Goal: Information Seeking & Learning: Understand process/instructions

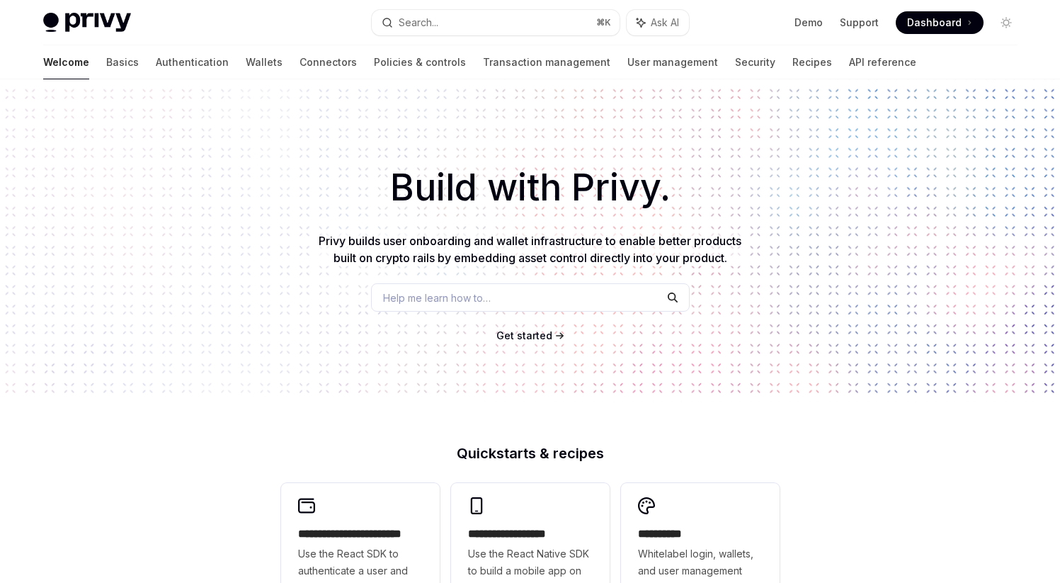
scroll to position [239, 0]
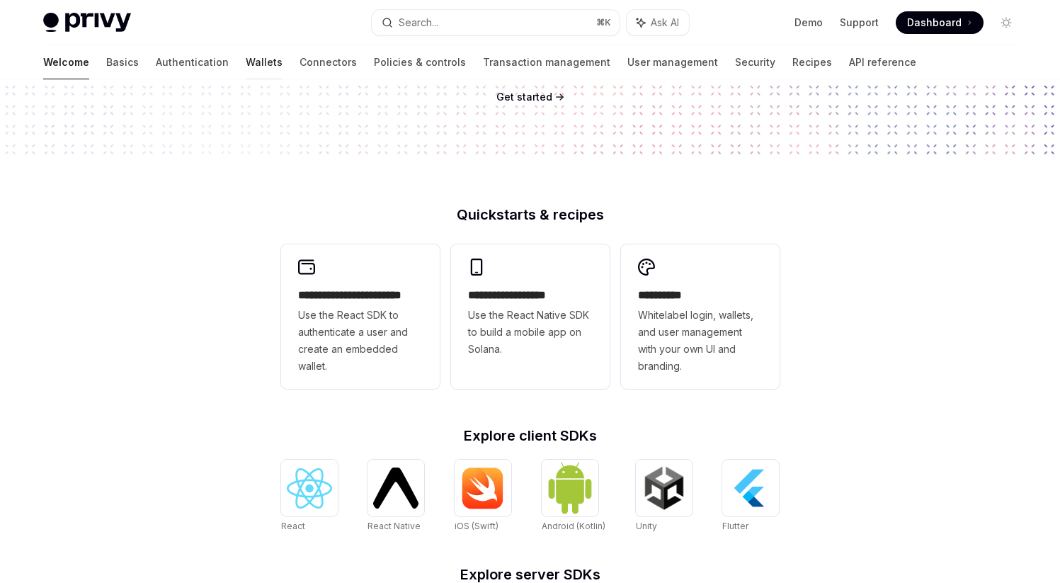
click at [246, 70] on link "Wallets" at bounding box center [264, 62] width 37 height 34
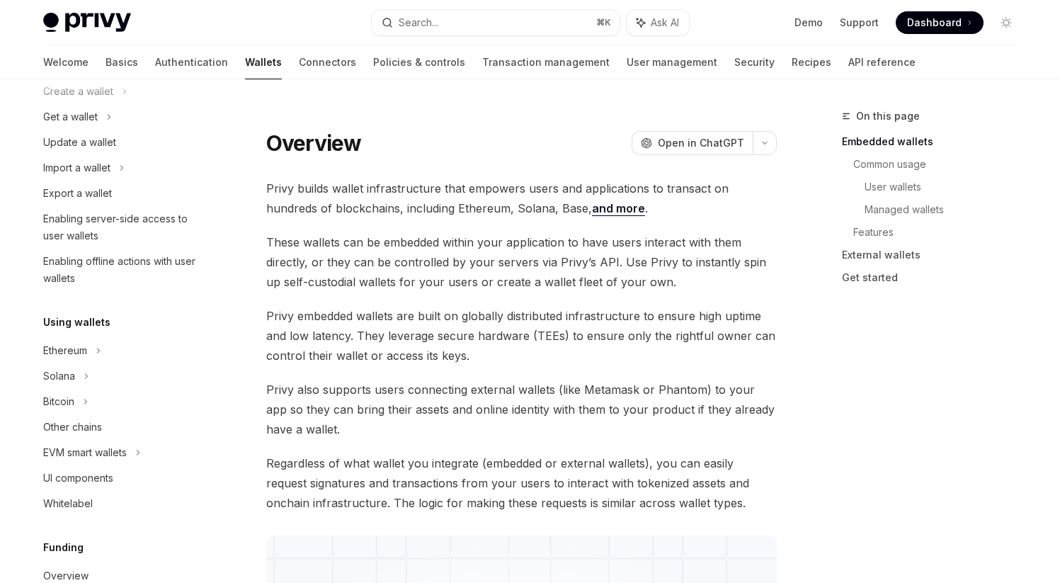
scroll to position [214, 0]
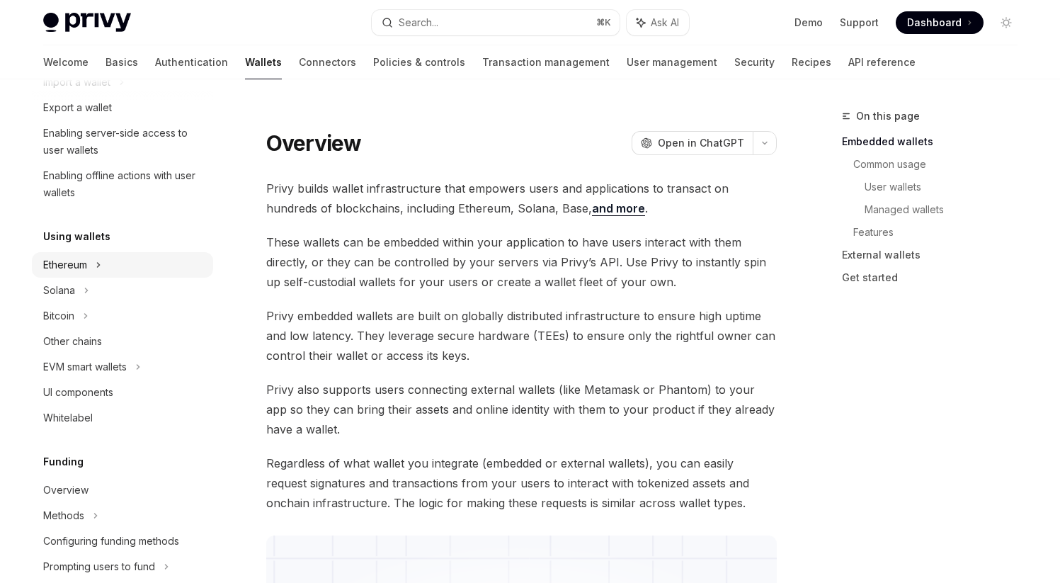
click at [122, 14] on icon at bounding box center [125, 5] width 6 height 17
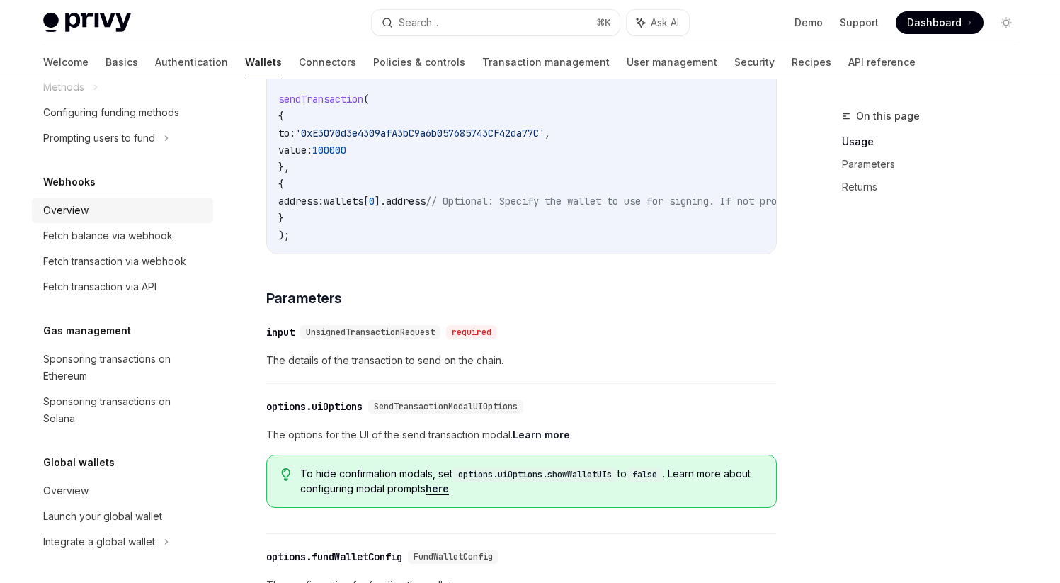
scroll to position [698, 0]
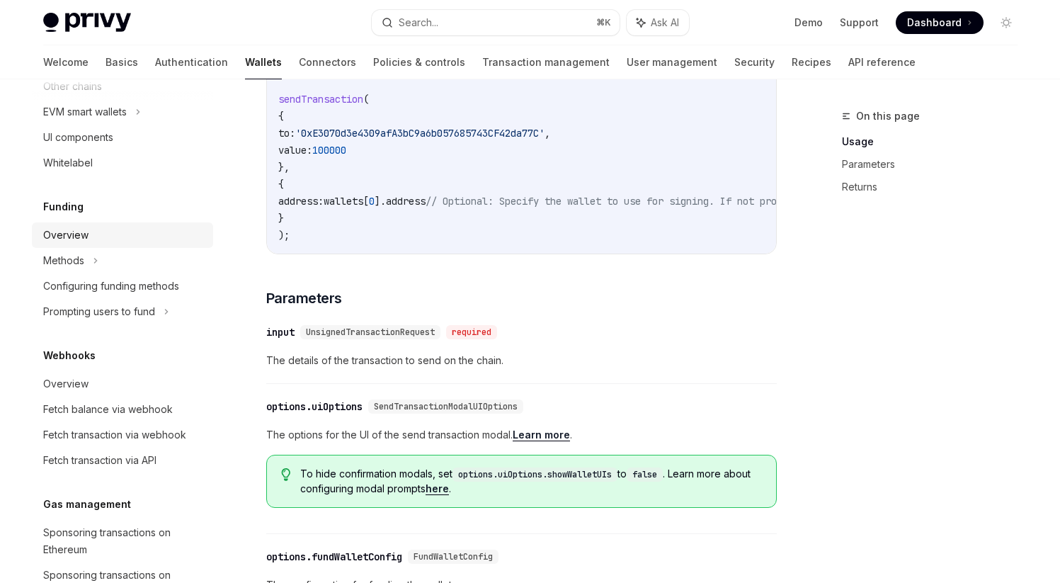
click at [129, 244] on div "Overview" at bounding box center [123, 235] width 161 height 17
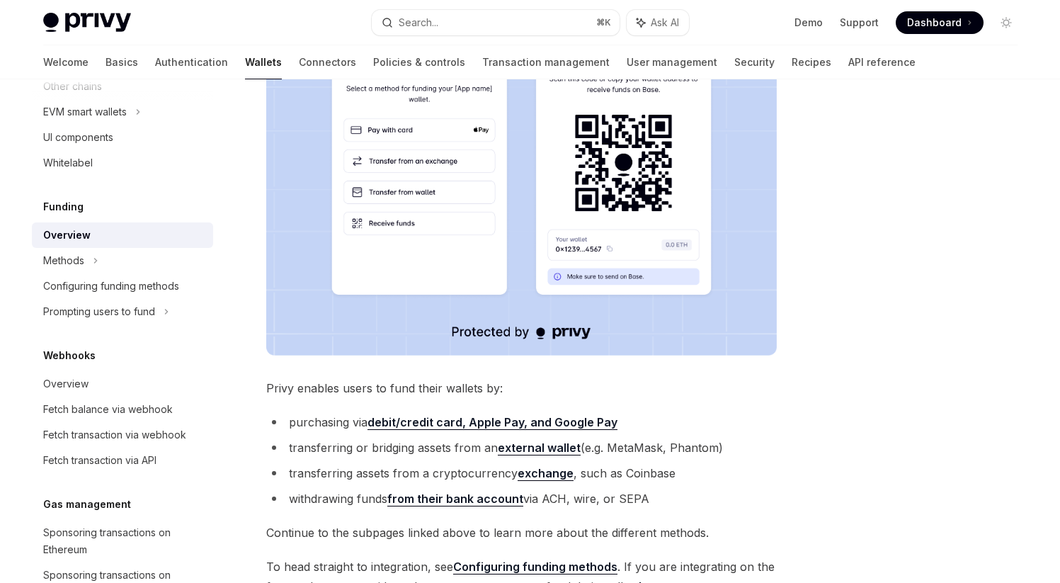
scroll to position [474, 0]
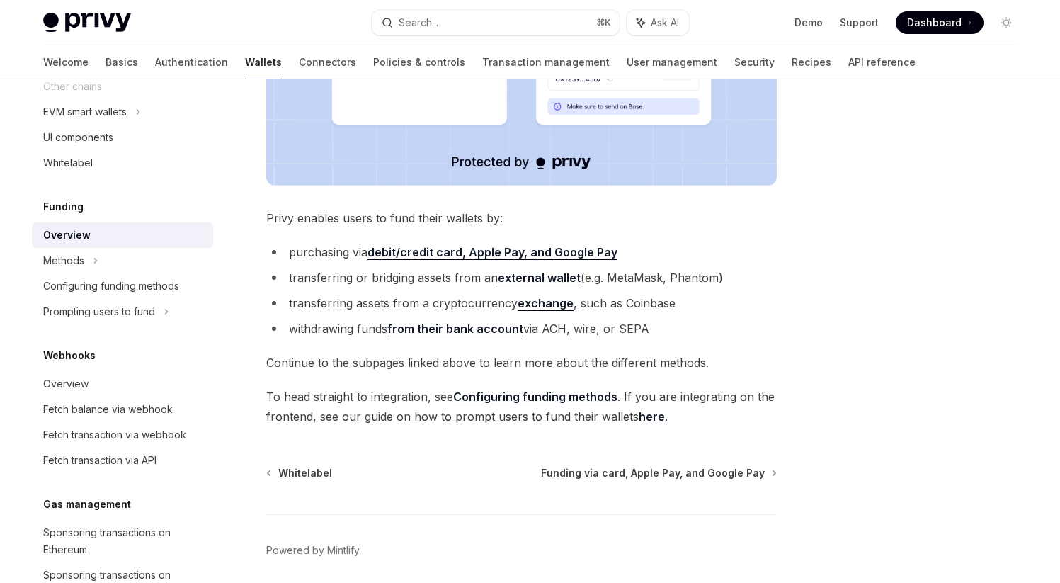
click at [596, 393] on link "Configuring funding methods" at bounding box center [535, 397] width 164 height 15
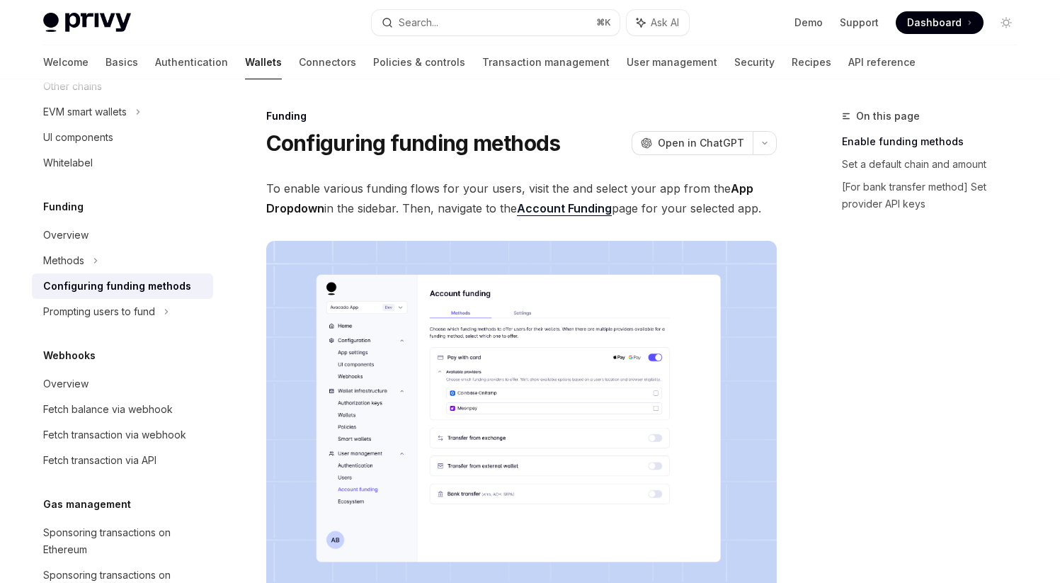
type textarea "*"
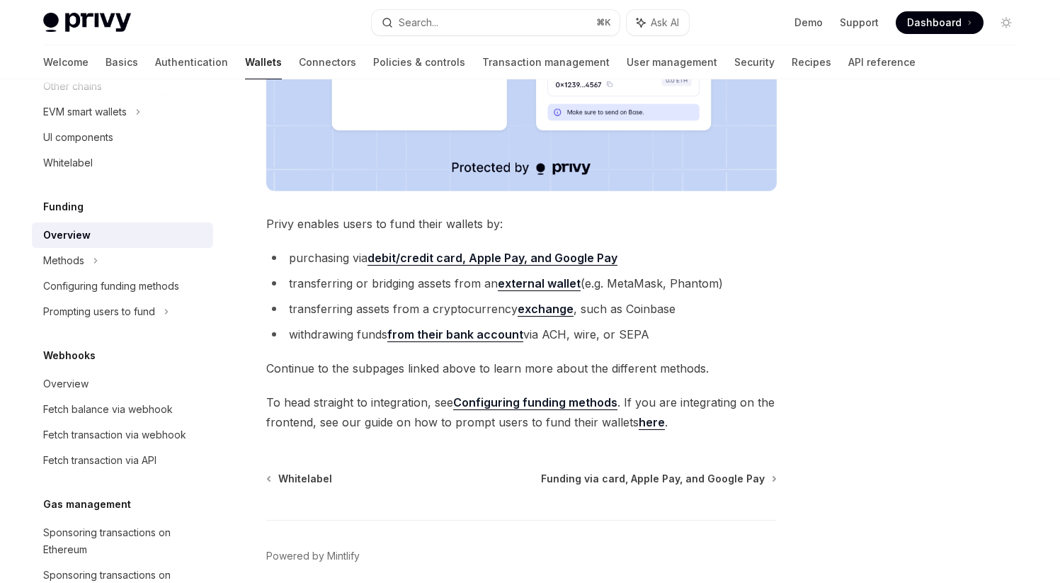
scroll to position [474, 0]
